Goal: Information Seeking & Learning: Understand process/instructions

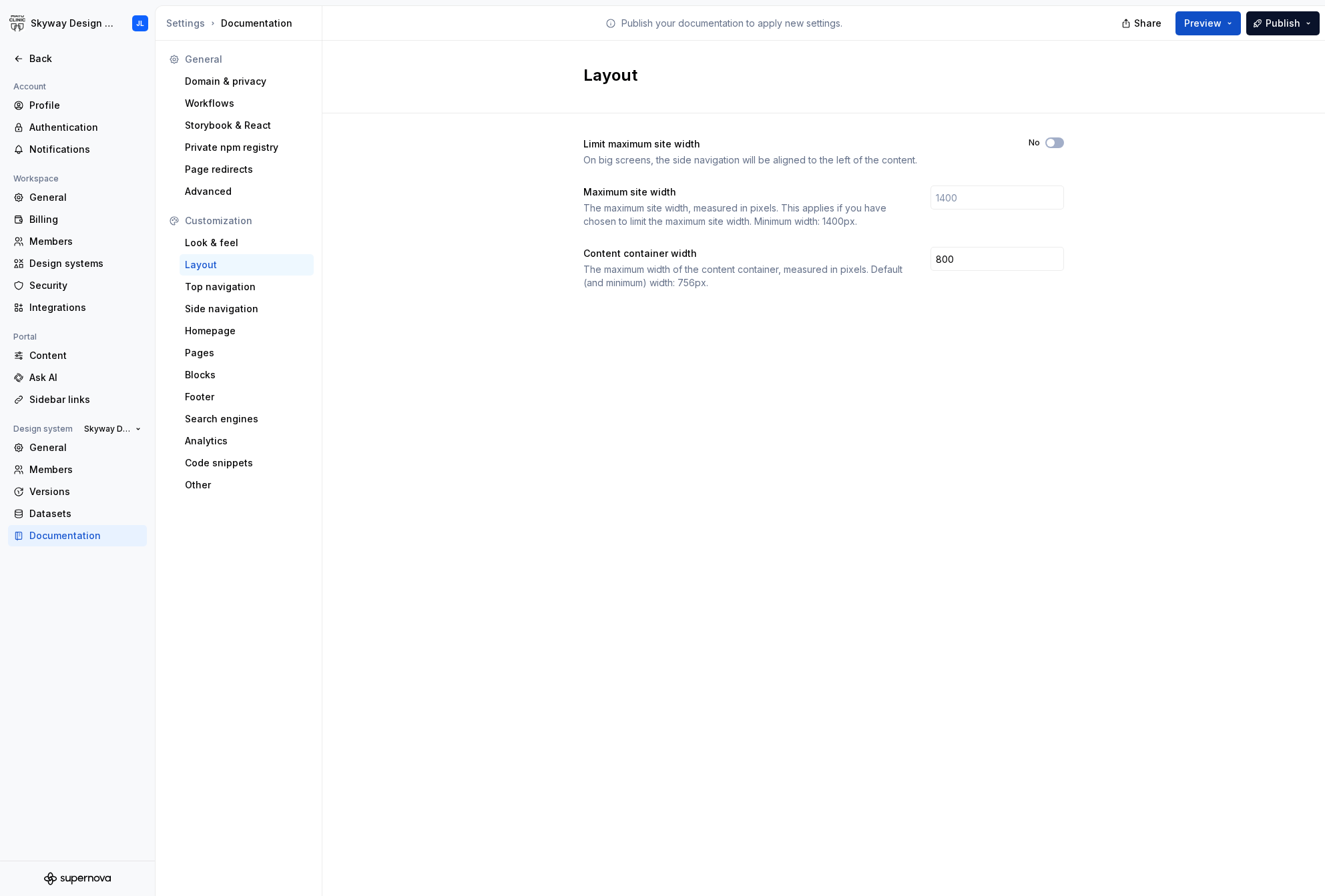
click at [169, 15] on div "Settings Documentation" at bounding box center [238, 23] width 166 height 35
click at [188, 20] on div "Settings" at bounding box center [186, 23] width 39 height 14
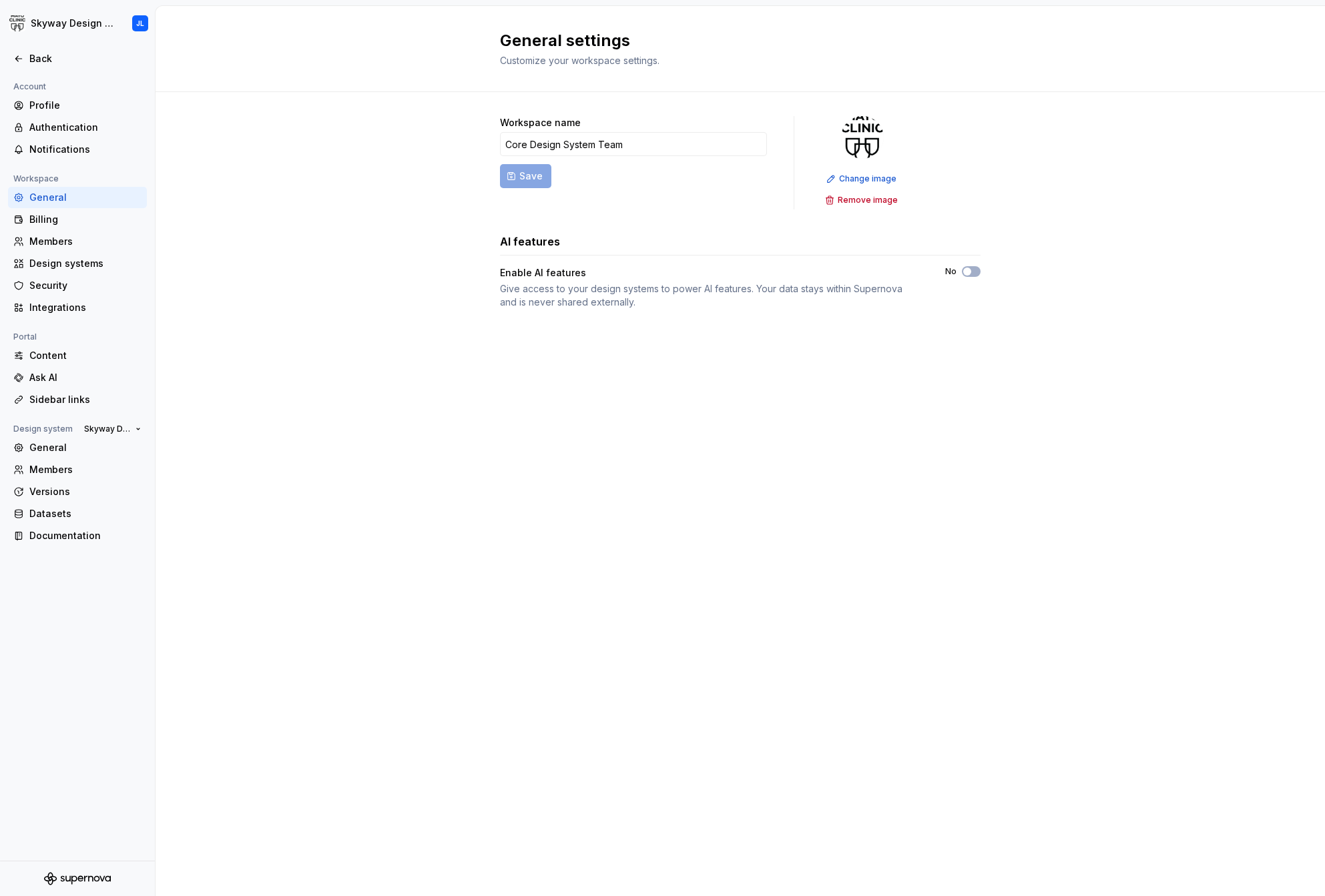
click at [31, 46] on div at bounding box center [77, 45] width 155 height 8
click at [42, 50] on div "Back" at bounding box center [77, 58] width 139 height 21
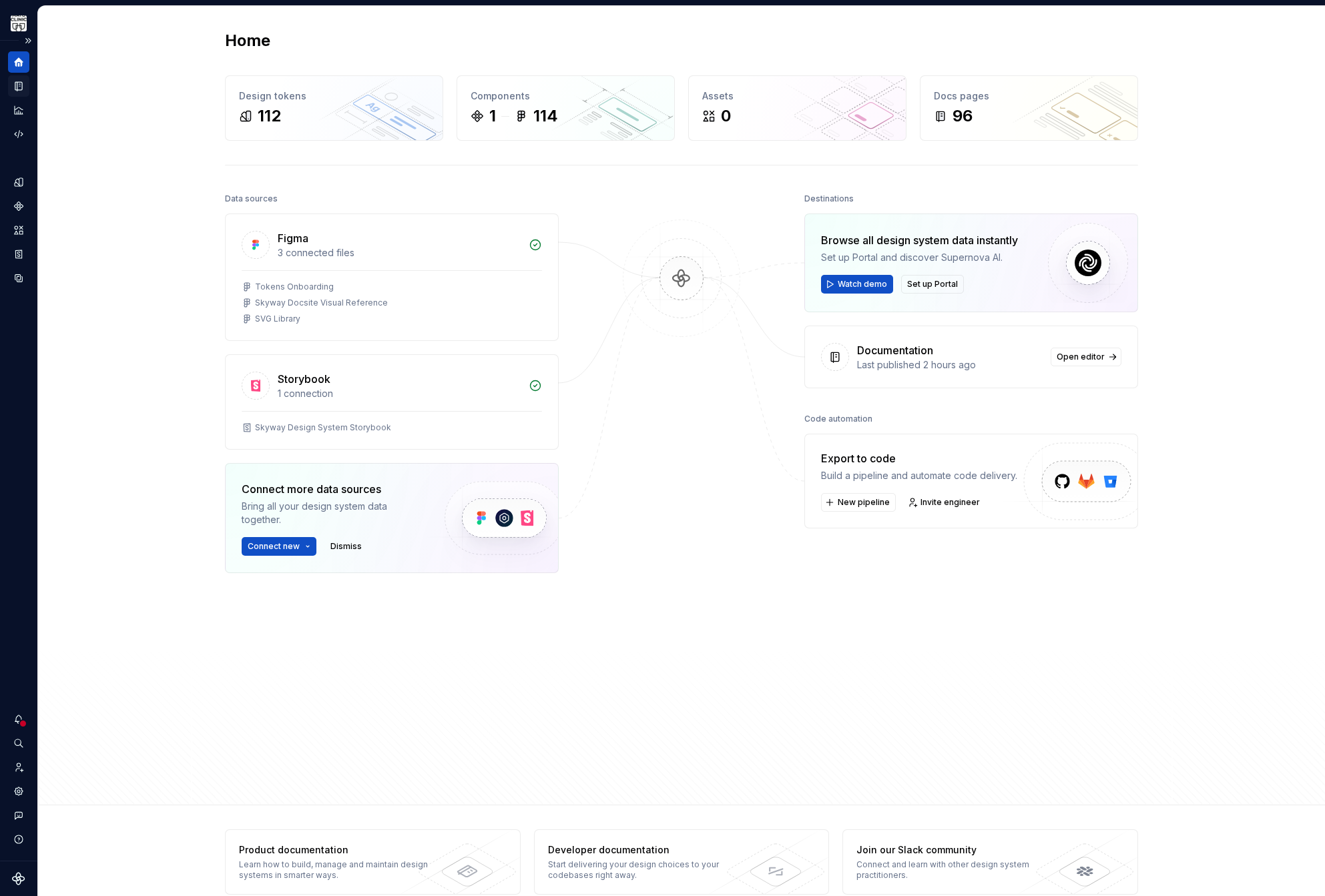
click at [22, 85] on icon "Documentation" at bounding box center [18, 86] width 7 height 9
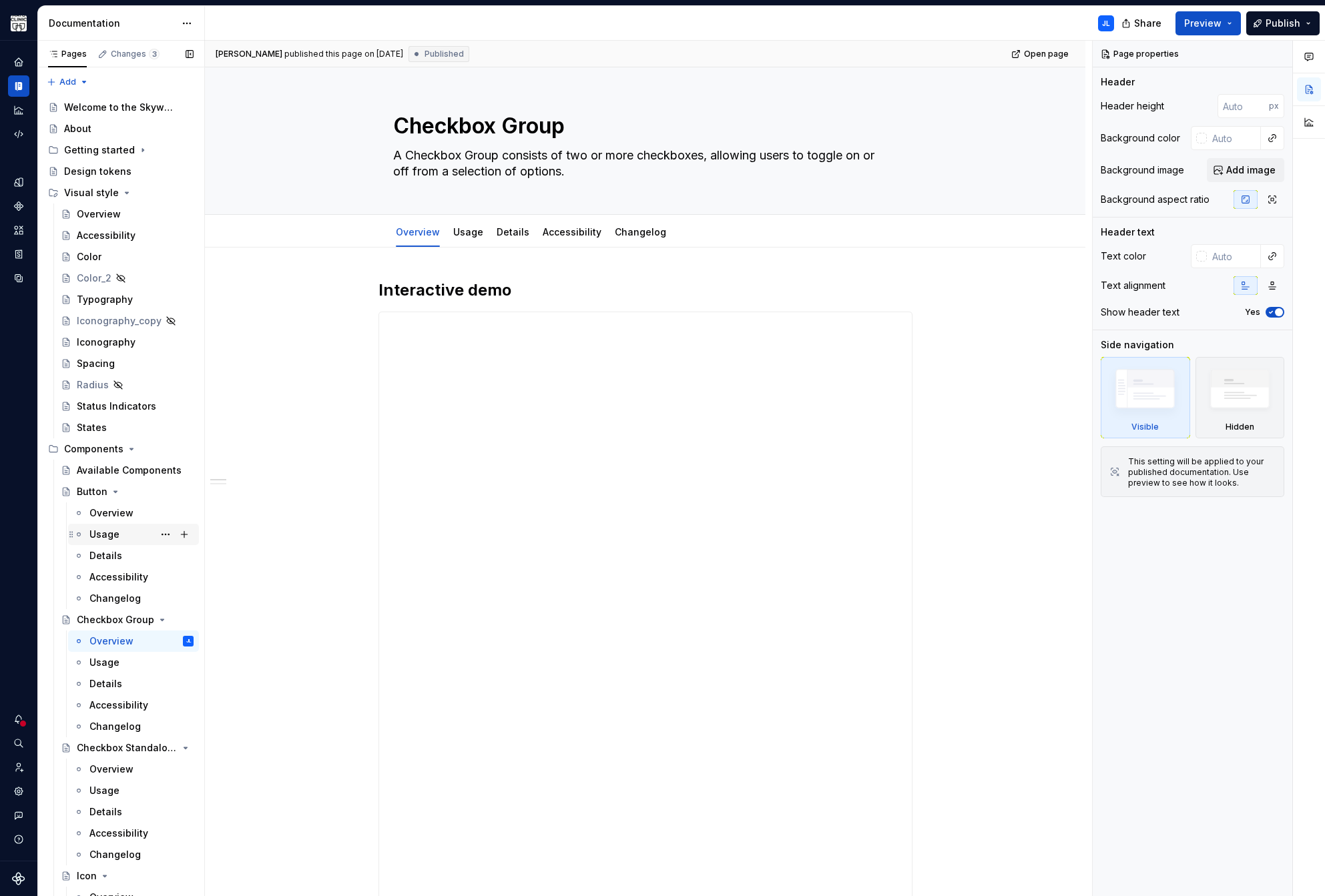
click at [111, 537] on div "Usage" at bounding box center [104, 535] width 30 height 14
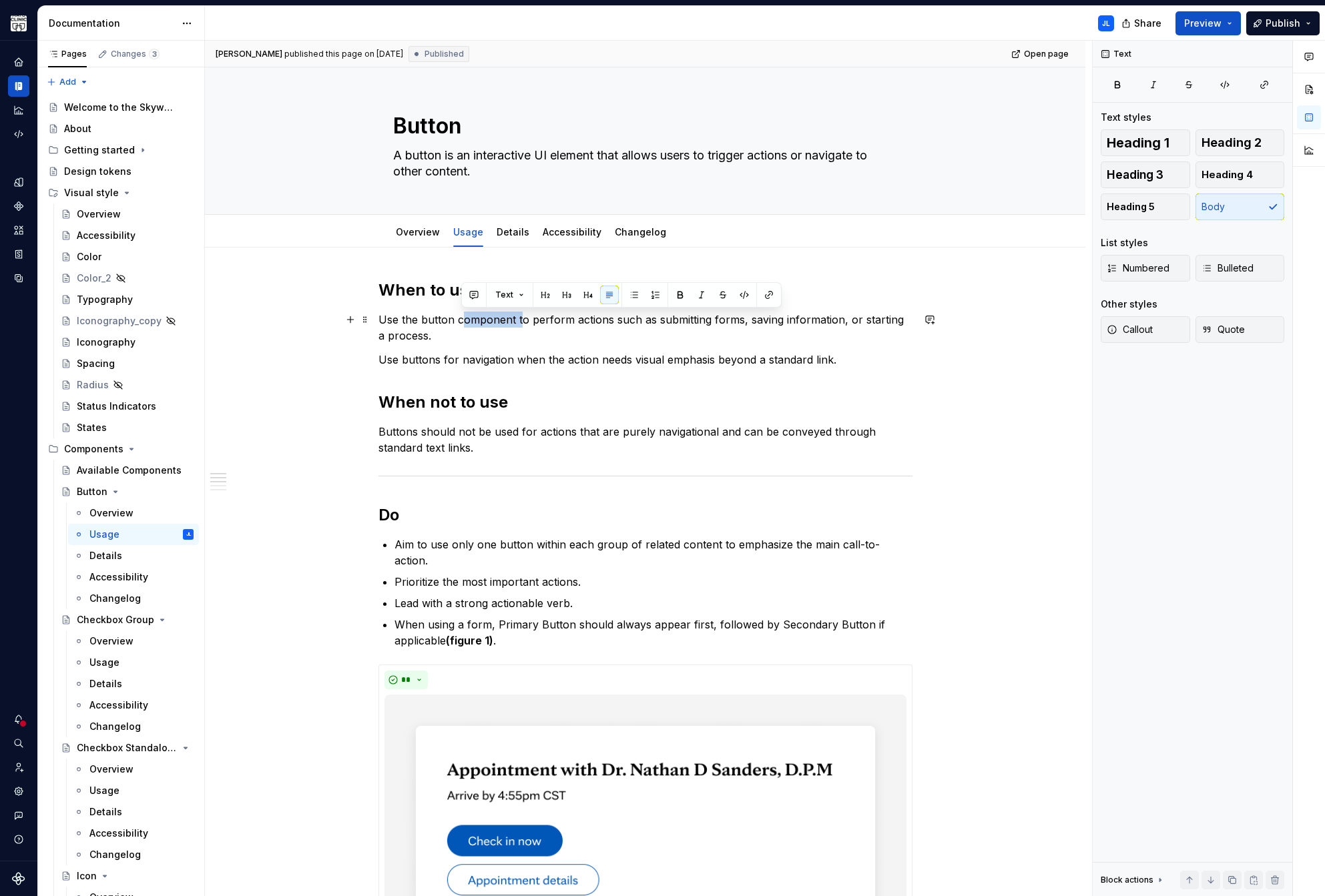
drag, startPoint x: 480, startPoint y: 319, endPoint x: 461, endPoint y: 318, distance: 19.0
click at [461, 318] on p "Use the button component to perform actions such as submitting forms, saving in…" at bounding box center [645, 327] width 534 height 32
click at [1227, 84] on icon "button" at bounding box center [1224, 85] width 11 height 11
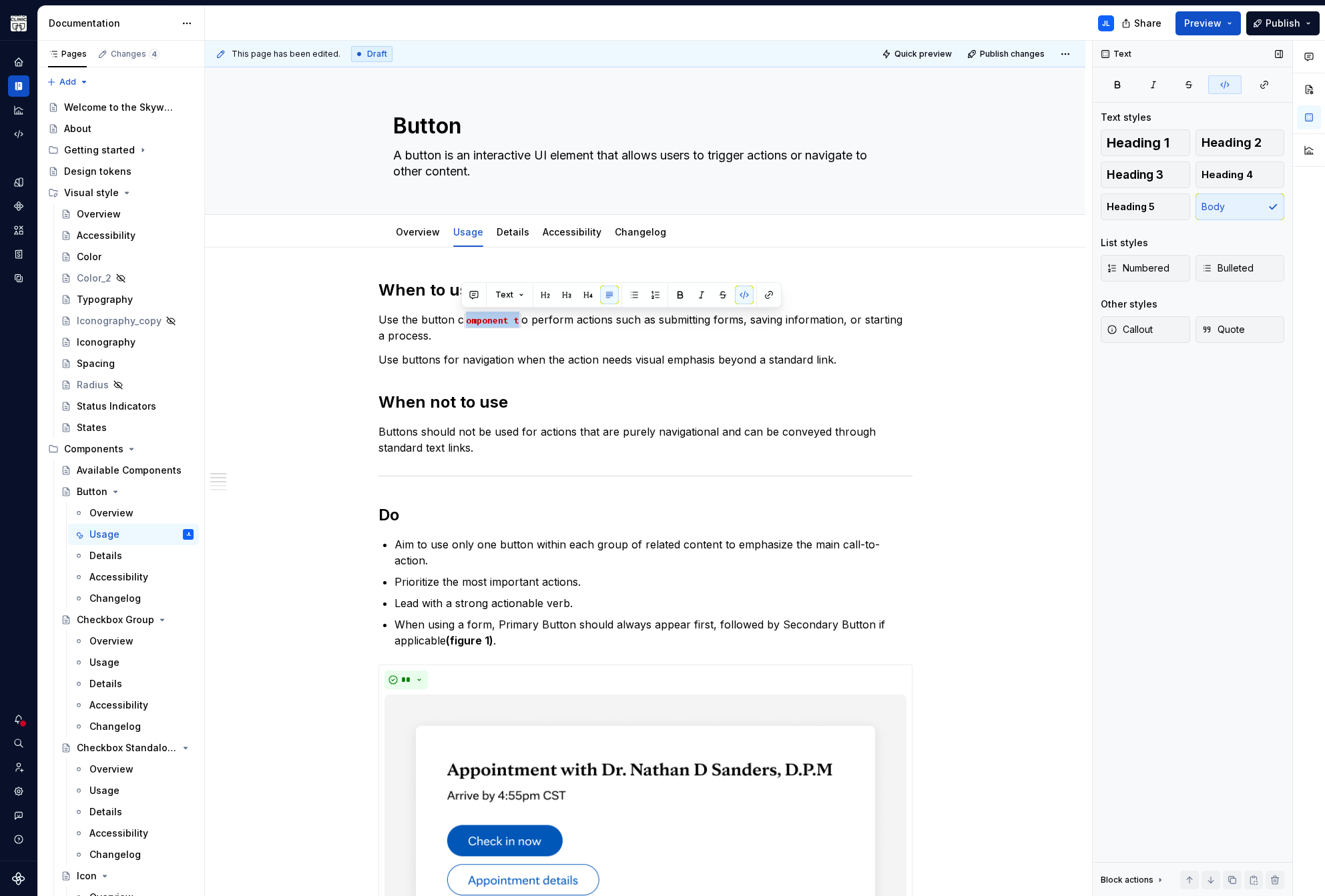
click at [1223, 86] on icon "button" at bounding box center [1224, 85] width 11 height 11
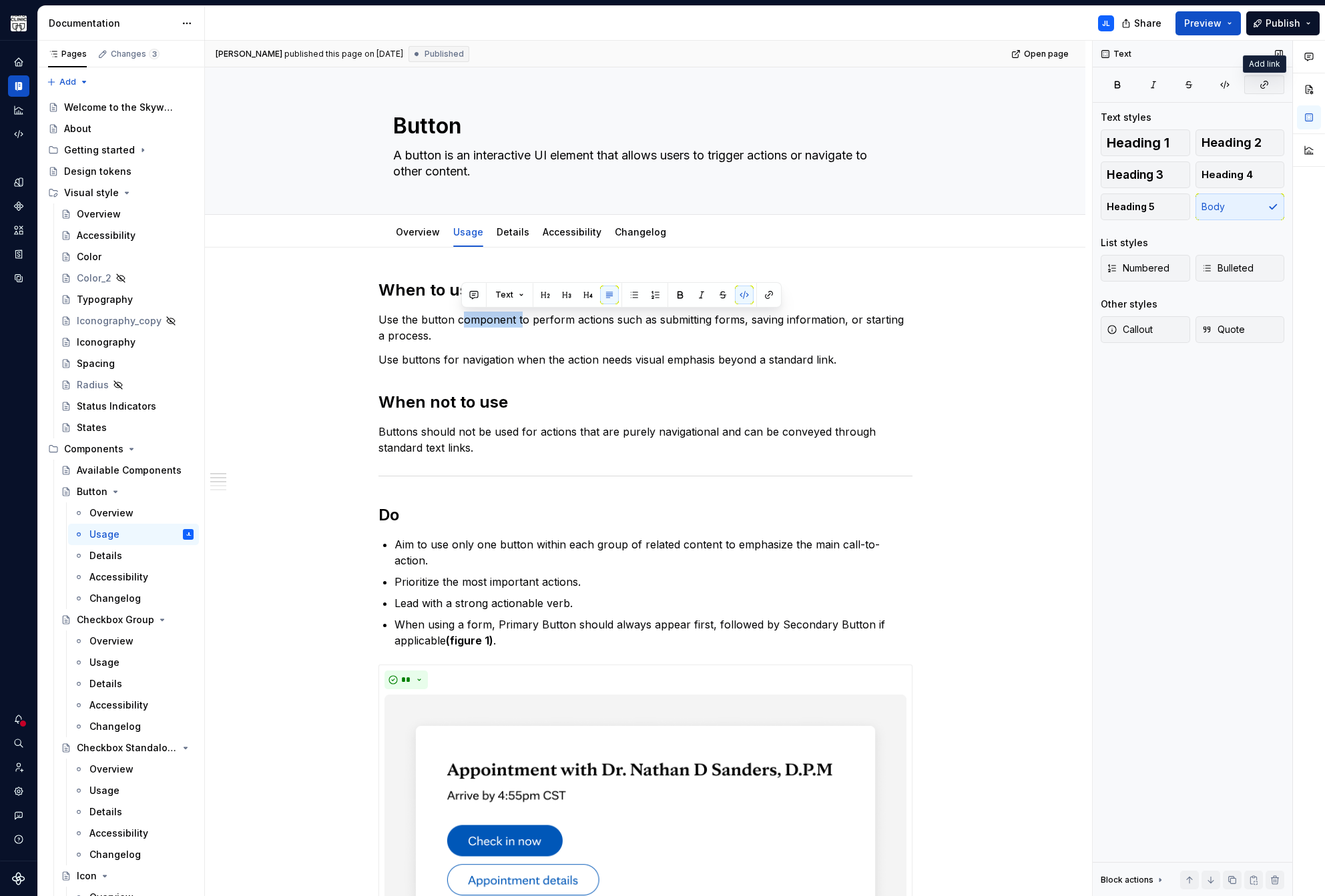
click at [1259, 86] on icon "button" at bounding box center [1264, 85] width 11 height 11
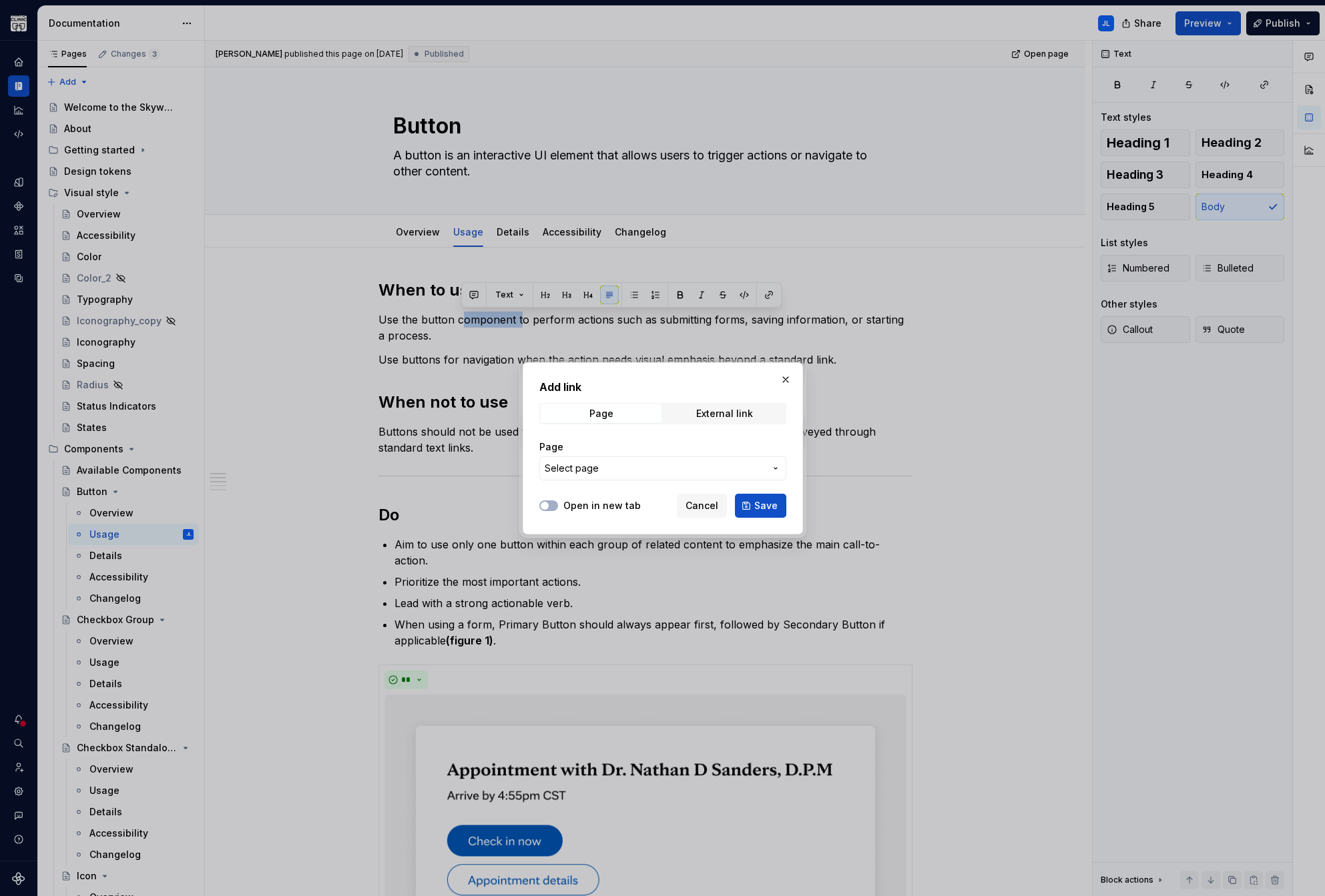
click at [638, 465] on span "Select page" at bounding box center [655, 469] width 220 height 14
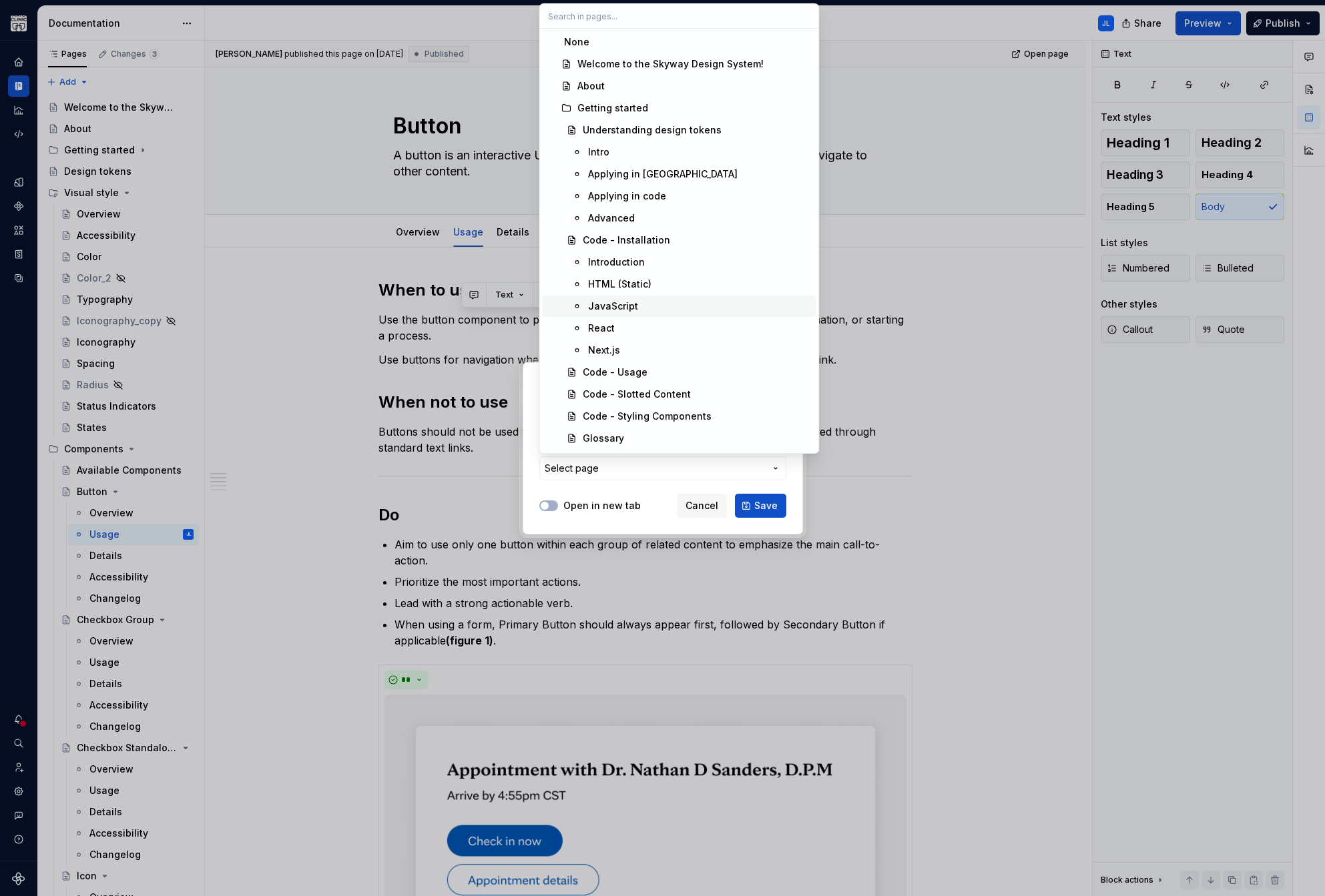
click at [627, 302] on div "JavaScript" at bounding box center [612, 306] width 50 height 14
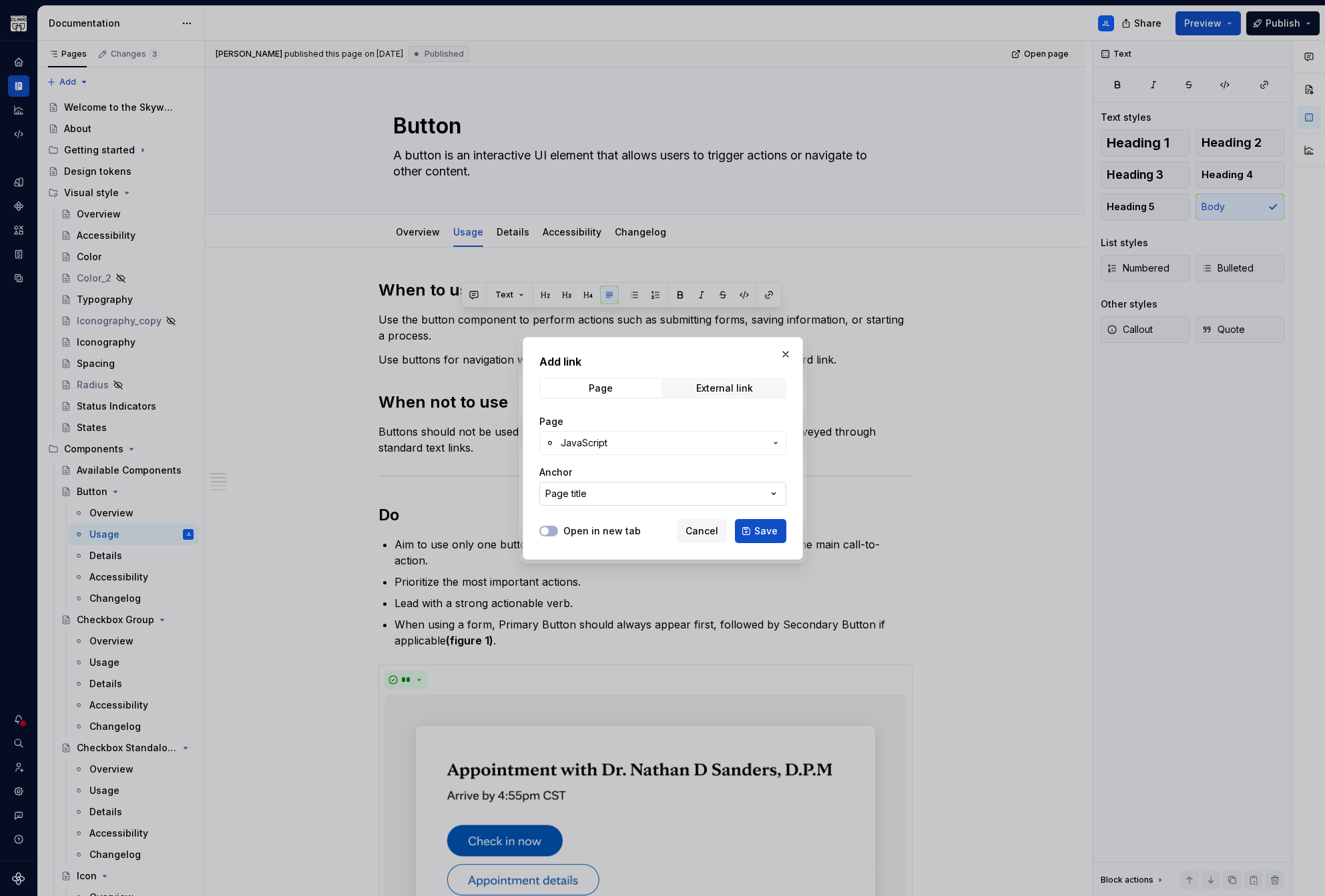
click at [591, 495] on button "Page title" at bounding box center [662, 493] width 247 height 24
click at [594, 451] on div "Add link Page External link Page JavaScript Anchor Page title Open in new tab C…" at bounding box center [662, 448] width 1325 height 896
click at [601, 442] on span "JavaScript" at bounding box center [584, 444] width 47 height 14
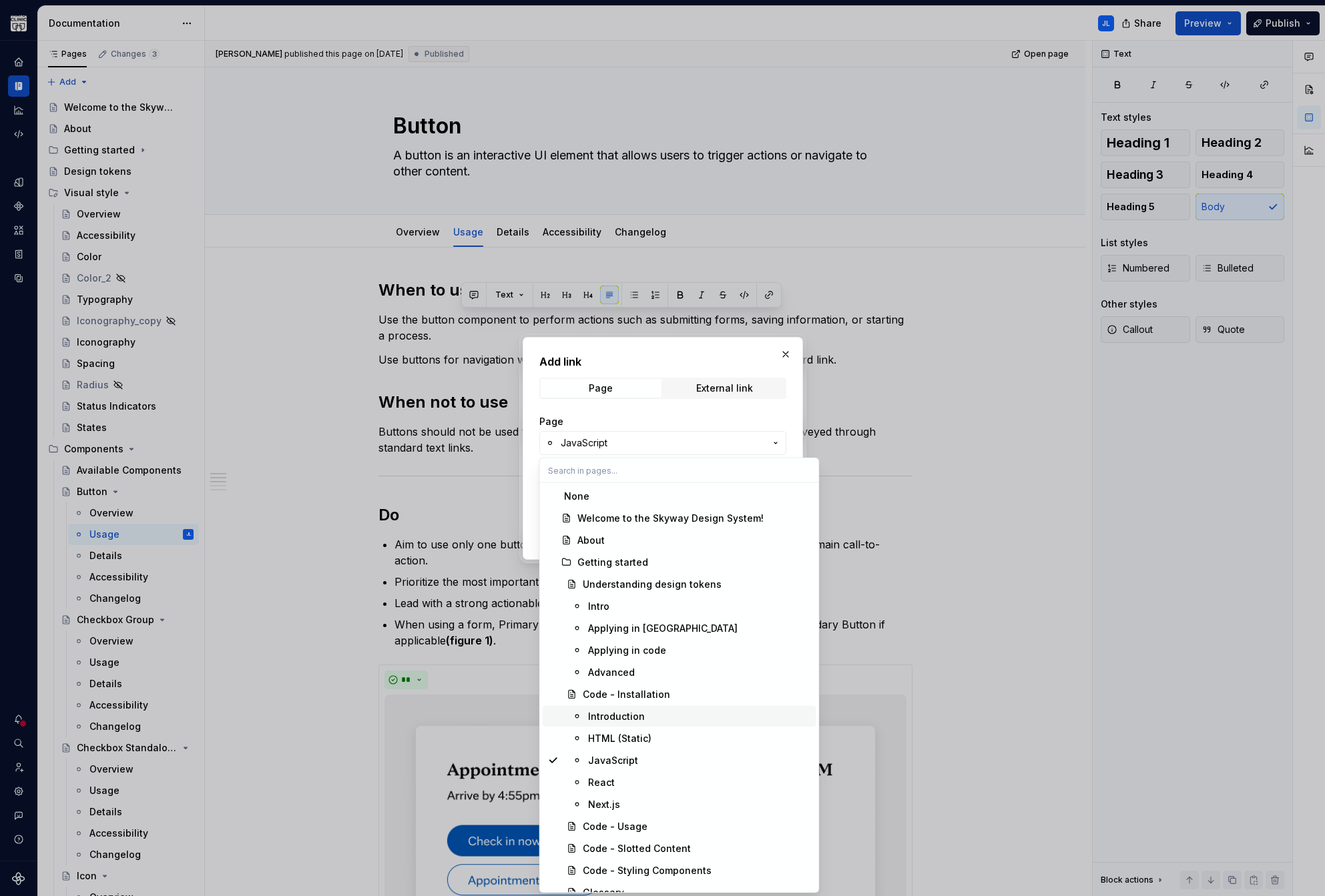
click at [620, 711] on div "Introduction" at bounding box center [616, 717] width 56 height 14
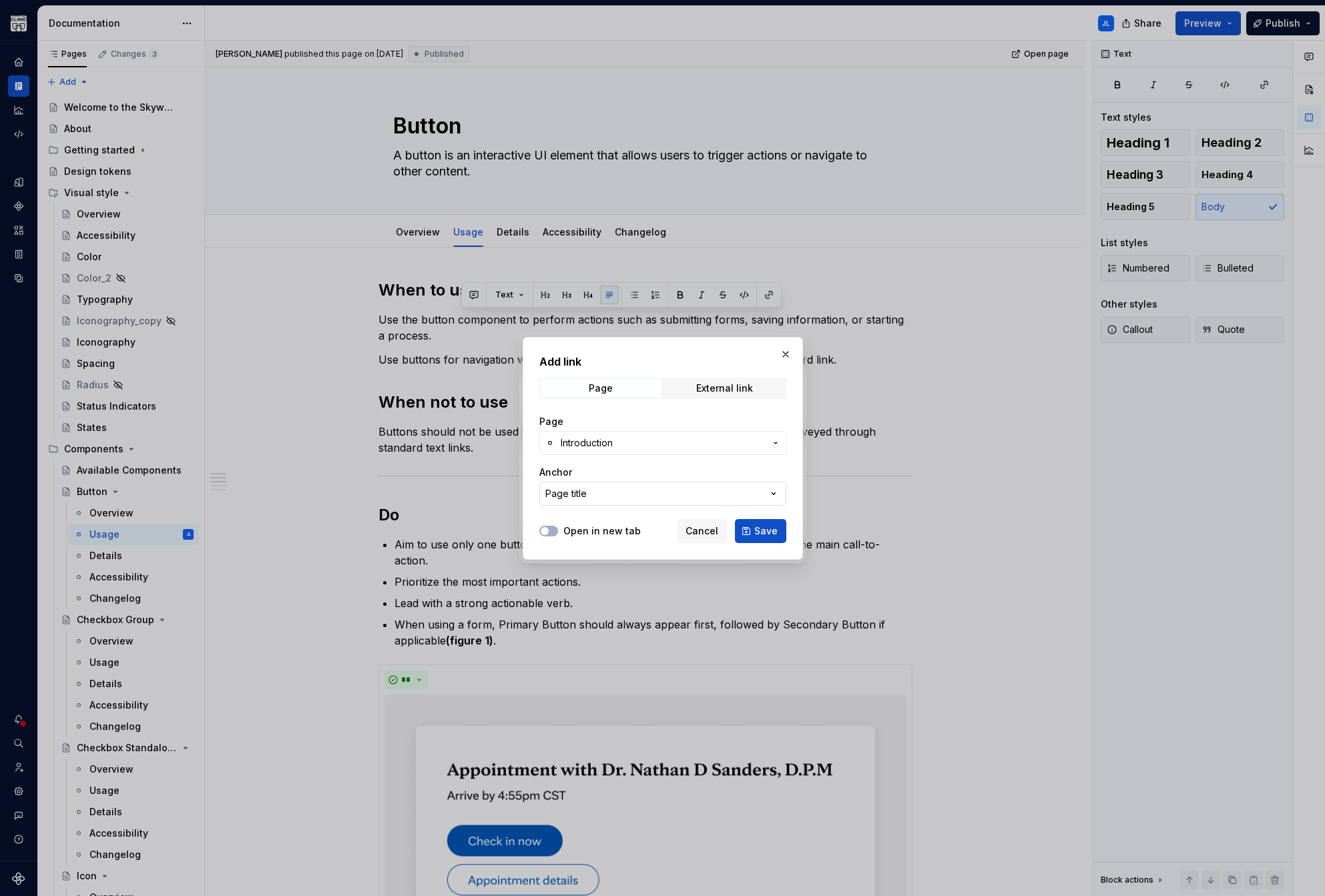
click at [604, 489] on button "Page title" at bounding box center [662, 493] width 247 height 24
click at [612, 451] on div "Add link Page External link Page Introduction Anchor Page title Open in new tab…" at bounding box center [662, 448] width 1325 height 896
click at [607, 437] on span "Introduction" at bounding box center [587, 444] width 53 height 14
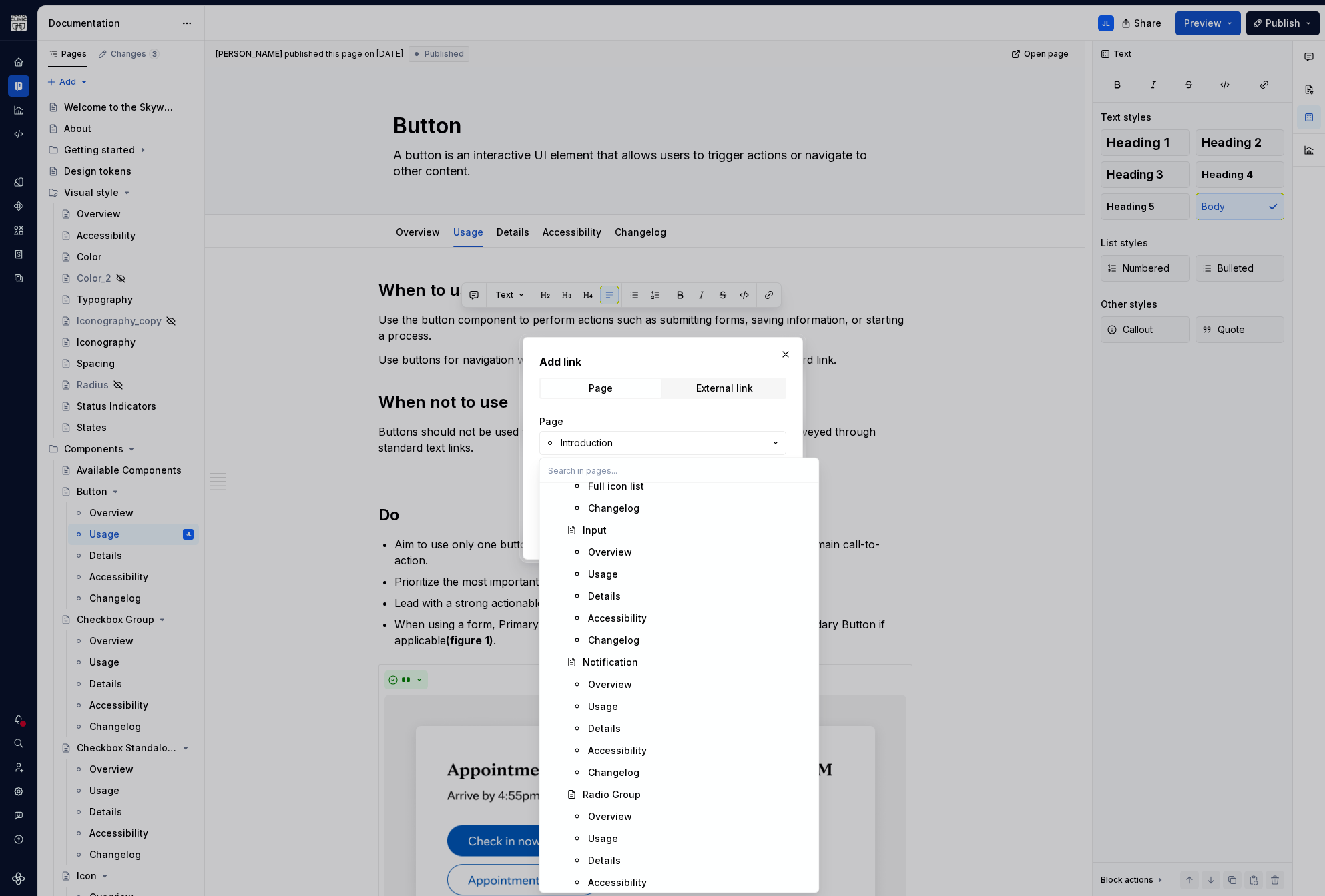
scroll to position [1276, 0]
click at [607, 699] on div "Usage" at bounding box center [602, 697] width 30 height 14
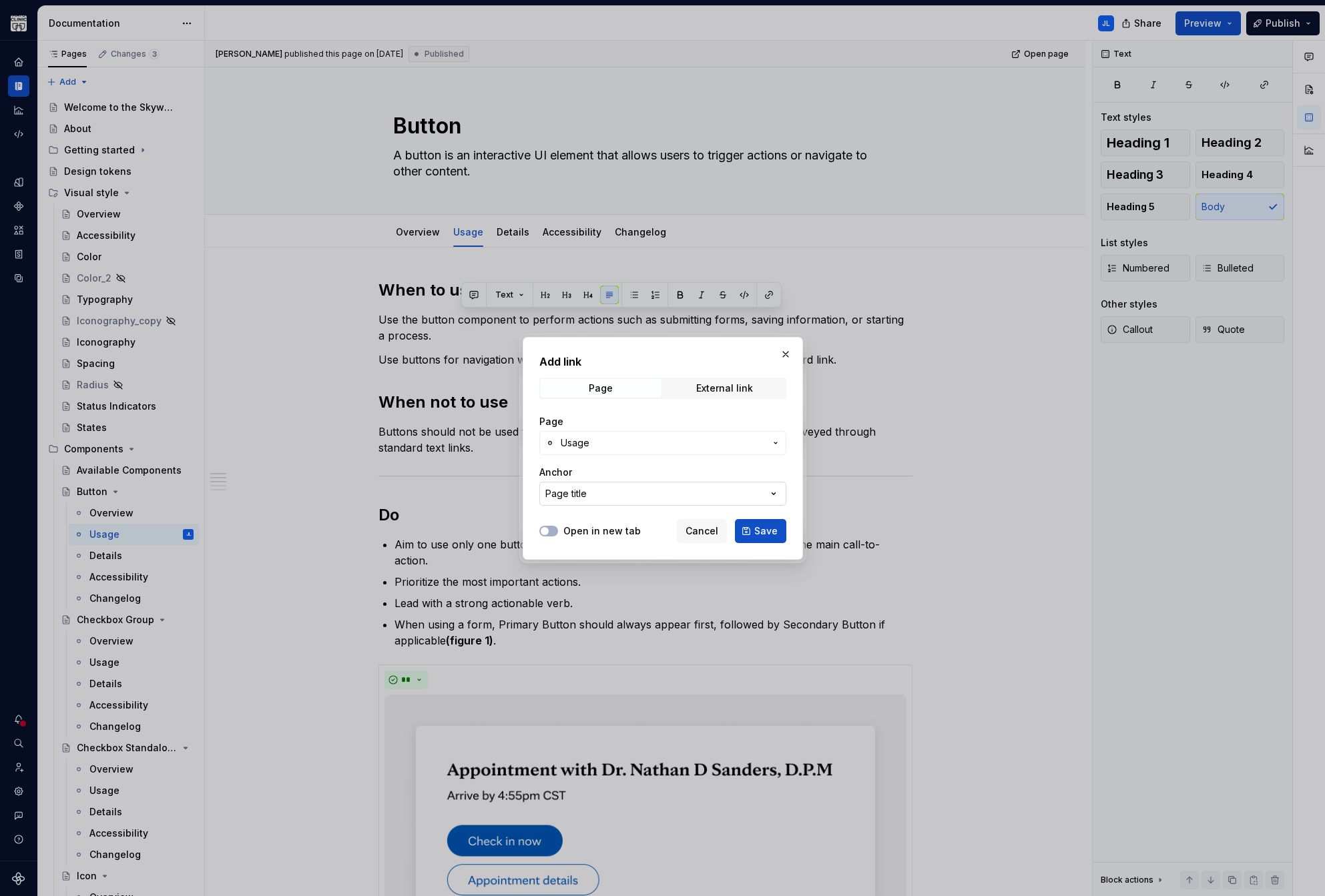
click at [602, 490] on button "Page title" at bounding box center [662, 493] width 247 height 24
click at [97, 556] on div at bounding box center [662, 448] width 1325 height 896
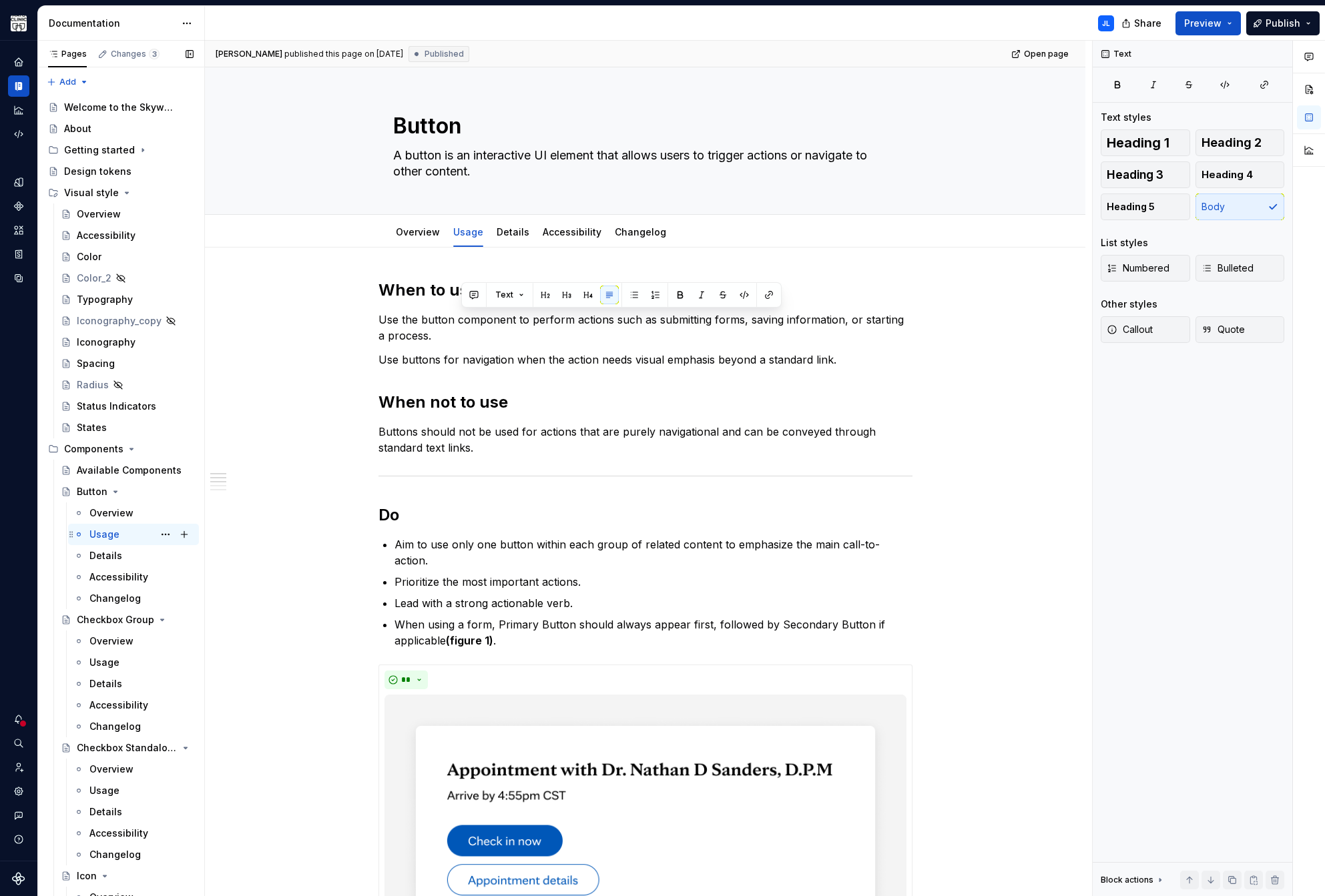
click at [101, 529] on div "Usage" at bounding box center [104, 535] width 30 height 14
type textarea "*"
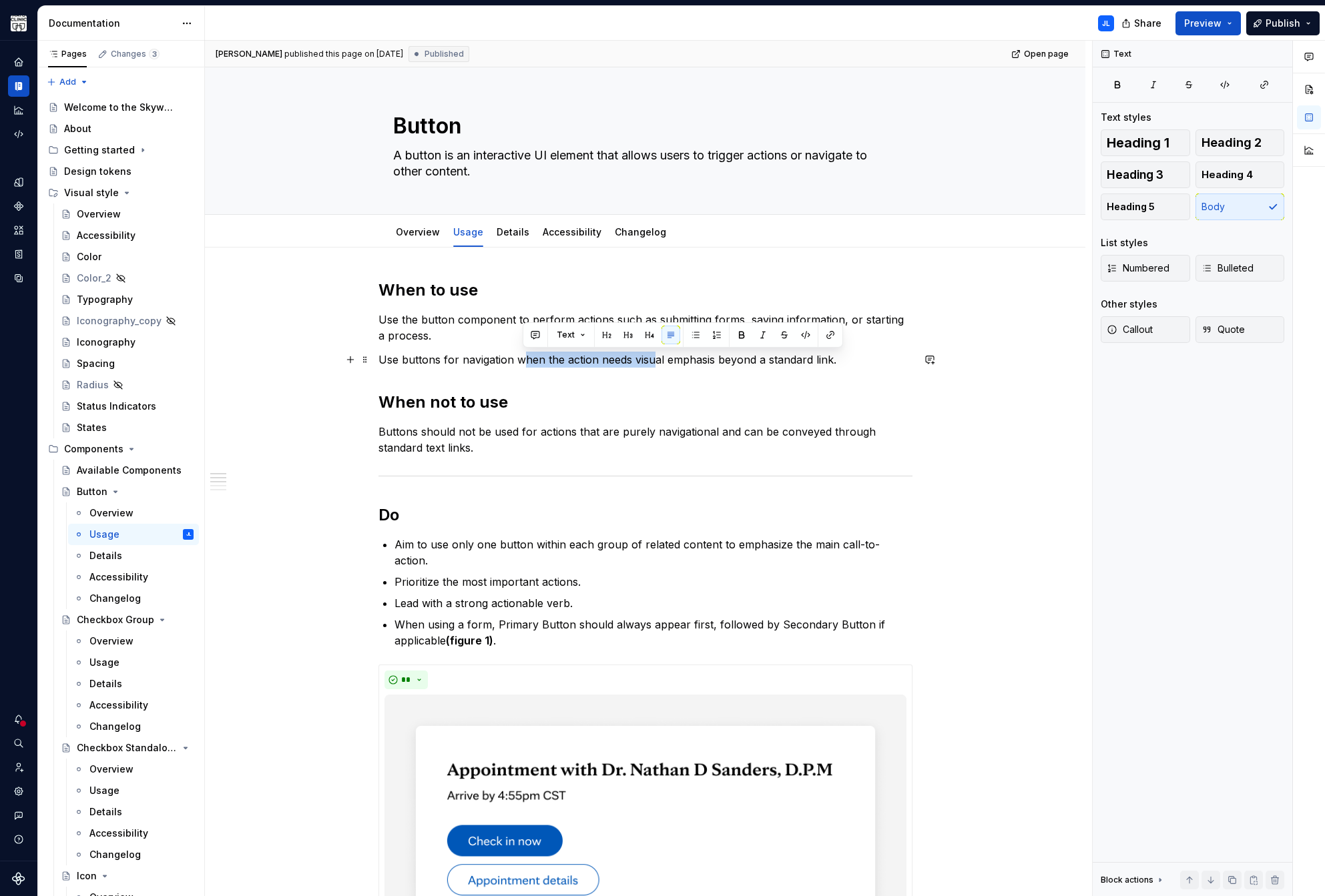
drag, startPoint x: 519, startPoint y: 357, endPoint x: 654, endPoint y: 358, distance: 135.0
click at [654, 358] on p "Use buttons for navigation when the action needs visual emphasis beyond a stand…" at bounding box center [645, 360] width 534 height 16
click at [829, 337] on button "button" at bounding box center [830, 335] width 18 height 18
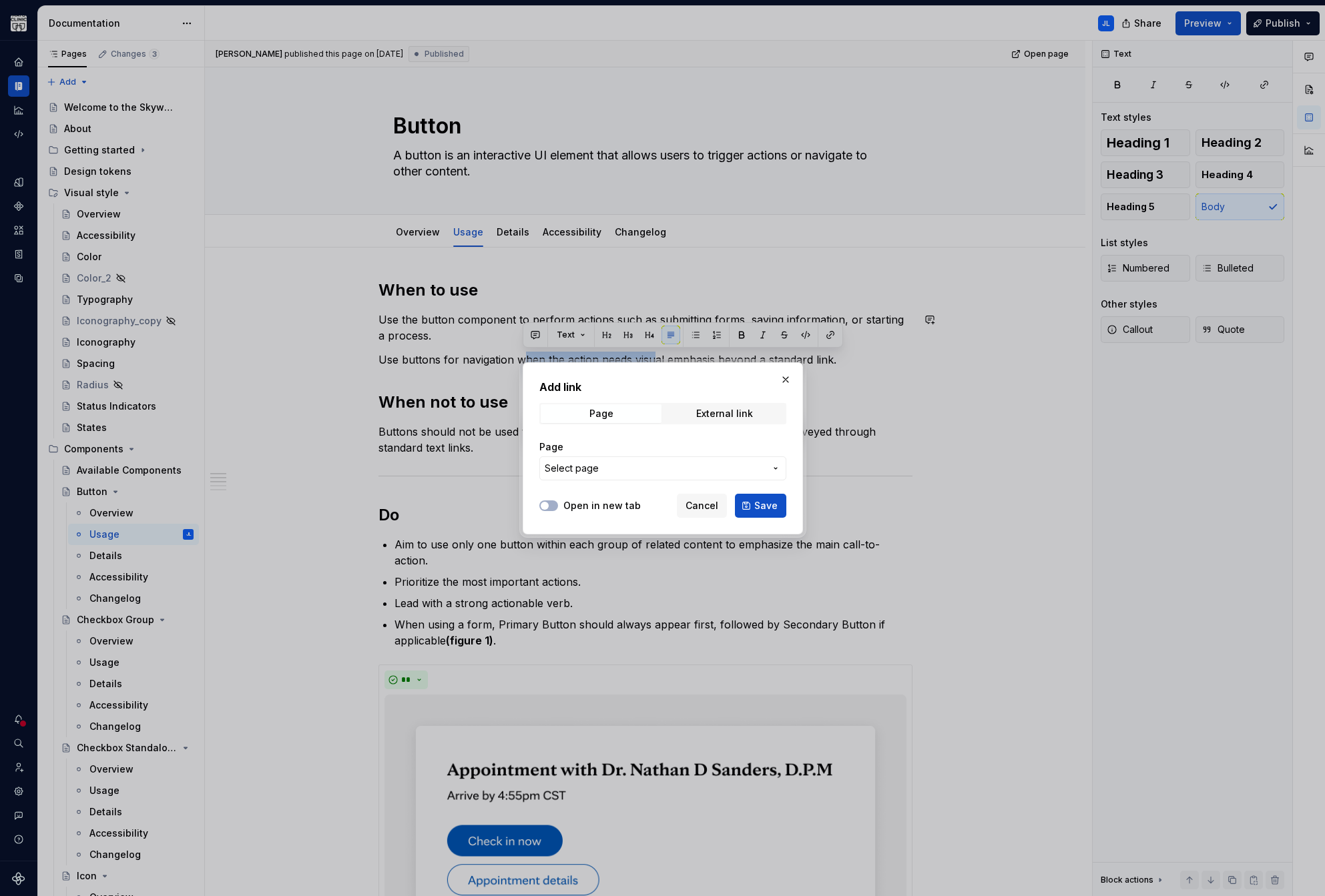
click at [594, 467] on span "Select page" at bounding box center [572, 469] width 54 height 14
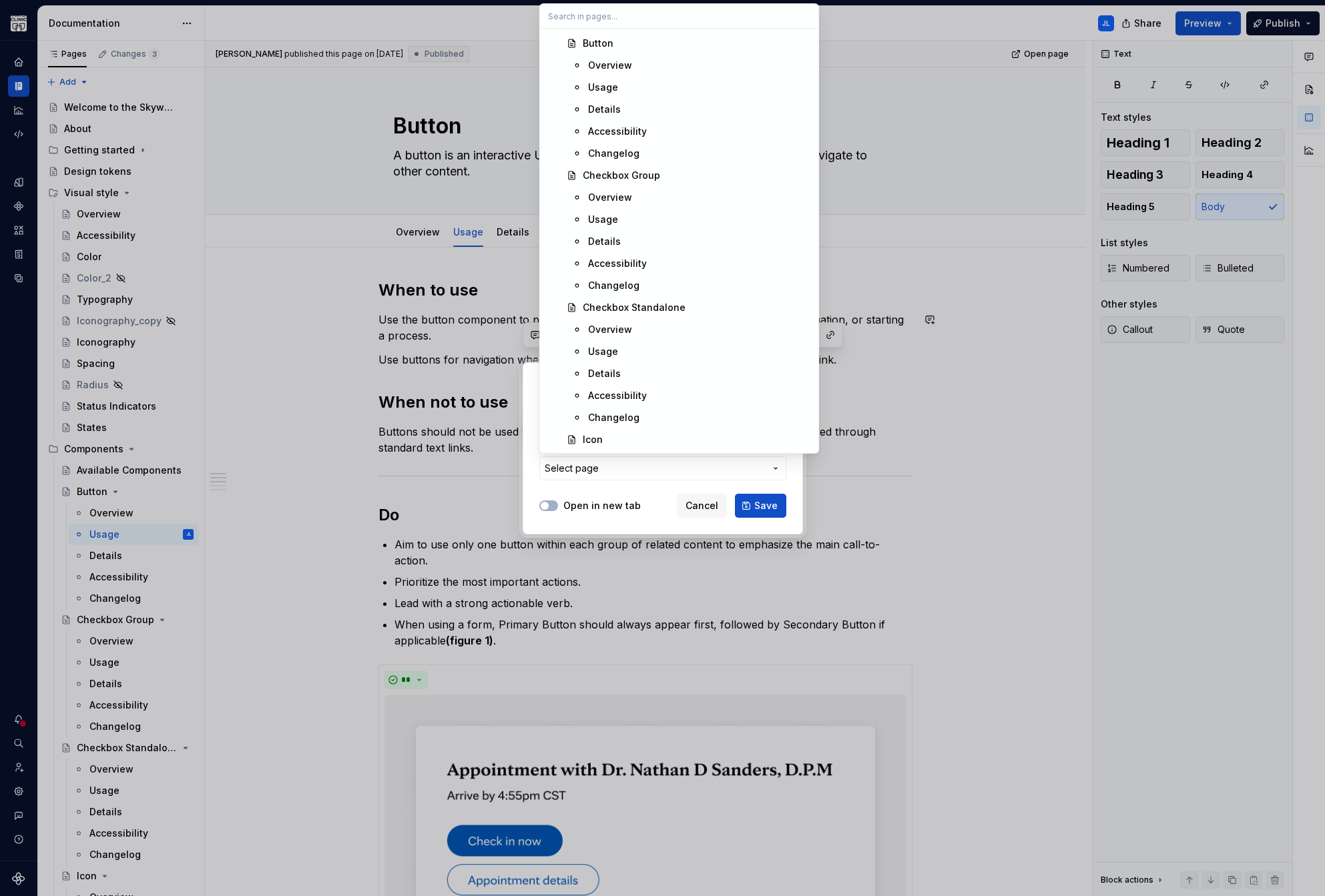
scroll to position [629, 0]
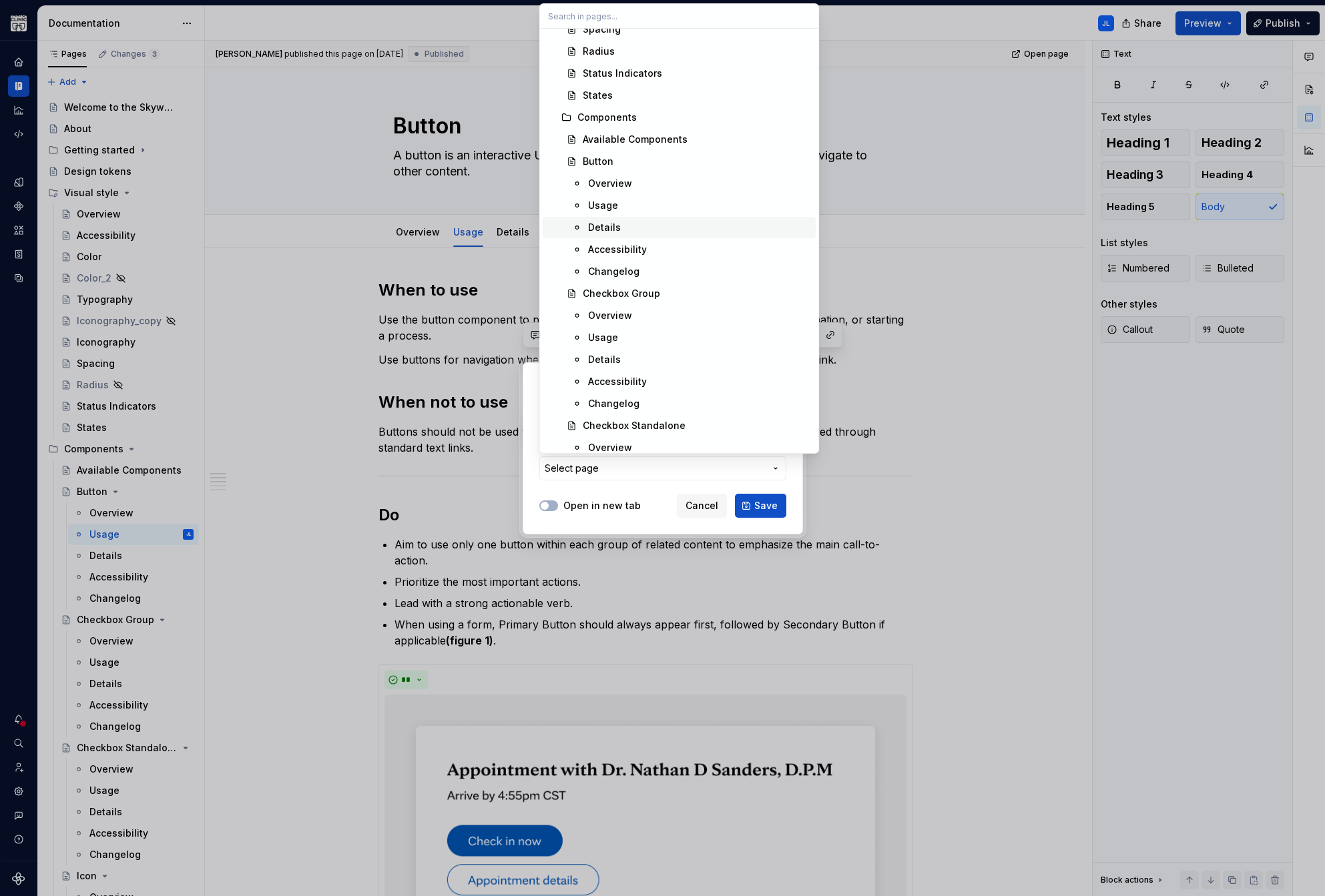
click at [621, 228] on div "Details" at bounding box center [698, 228] width 223 height 14
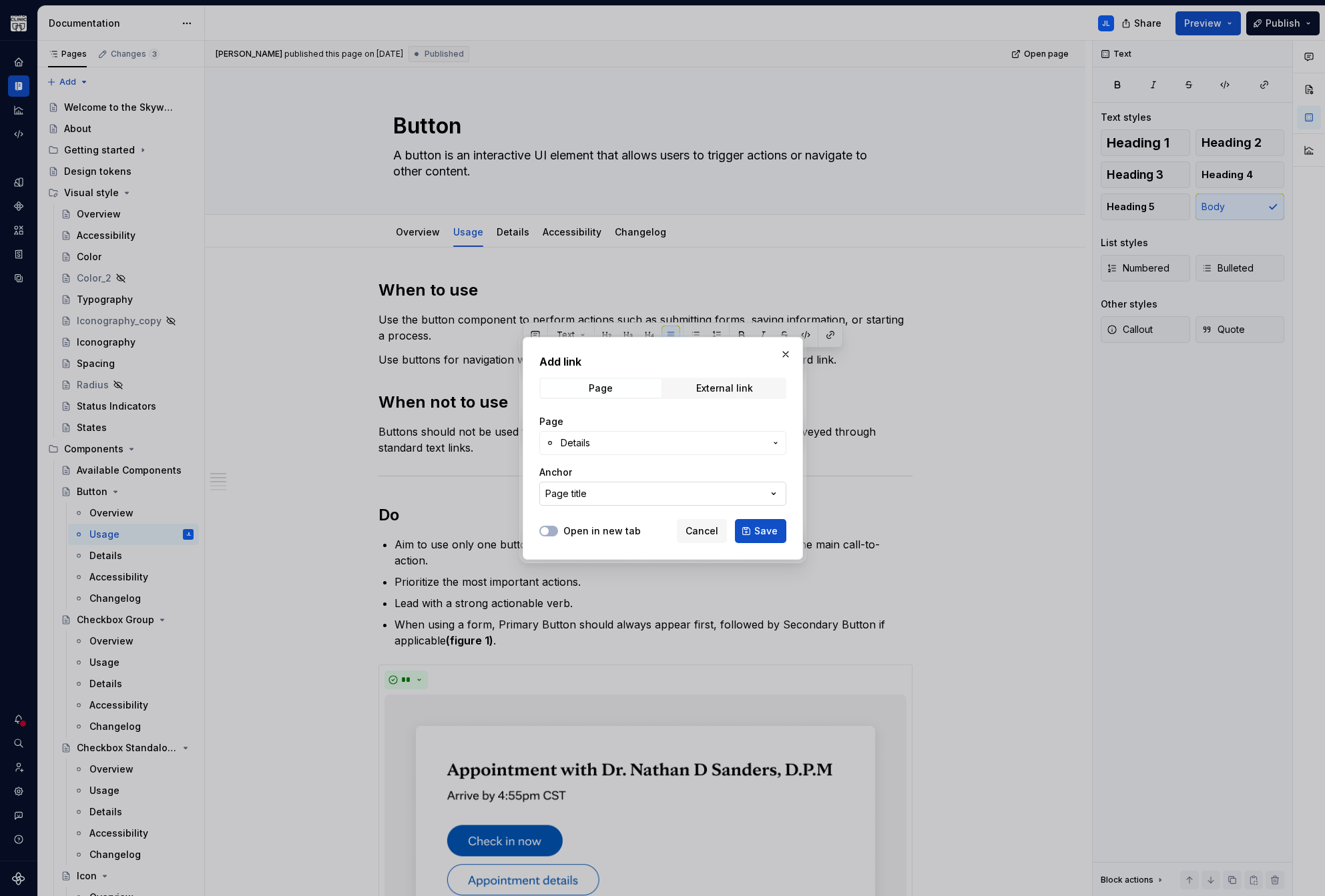
click at [604, 489] on button "Page title" at bounding box center [662, 493] width 247 height 24
click at [970, 286] on div at bounding box center [662, 448] width 1325 height 896
click at [787, 353] on button "button" at bounding box center [785, 354] width 18 height 18
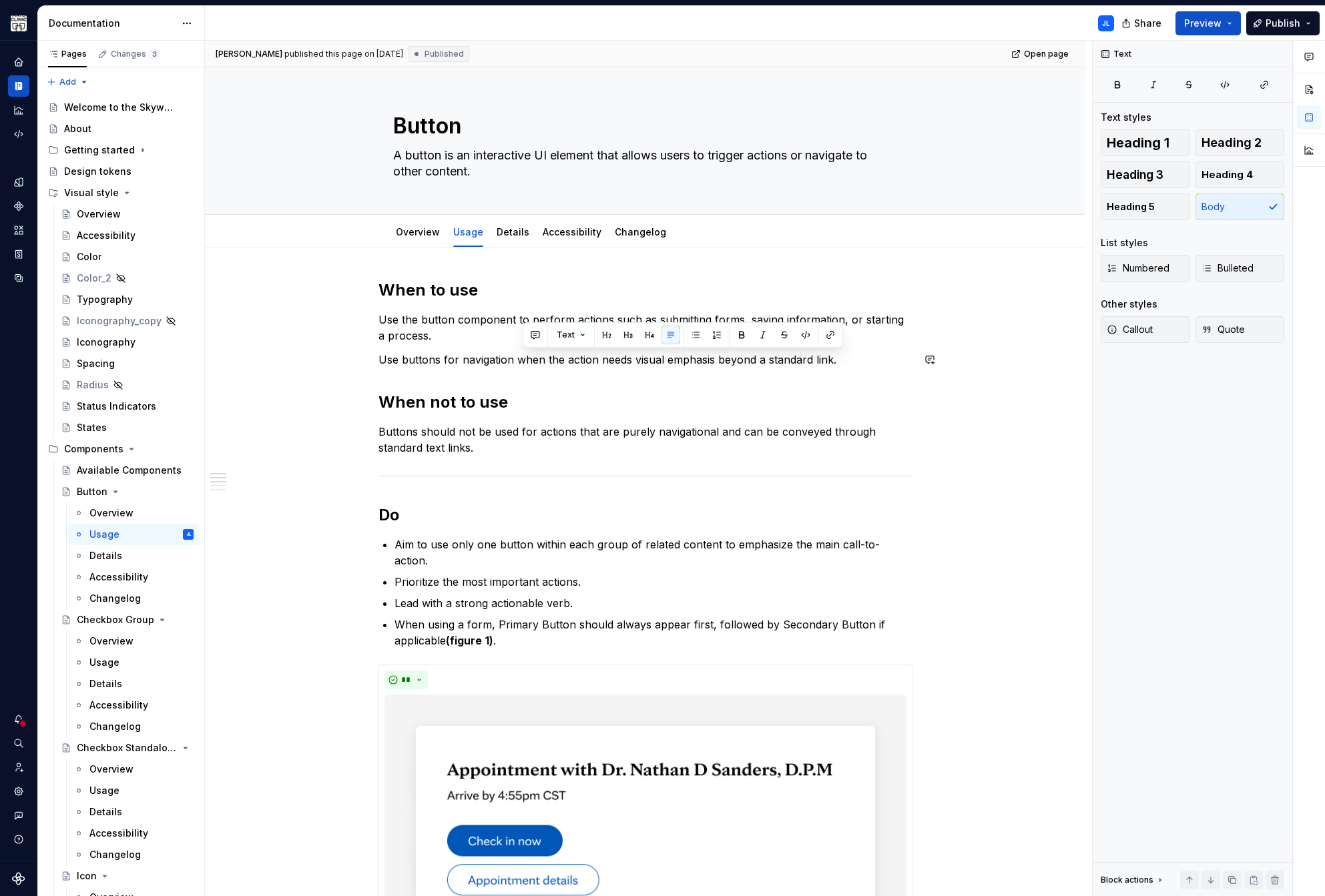
type textarea "*"
